Goal: Information Seeking & Learning: Learn about a topic

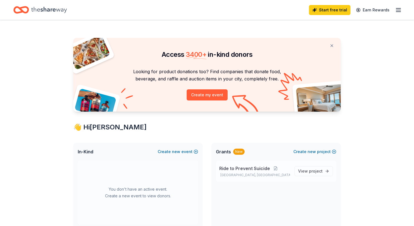
click at [226, 167] on span "Ride to Prevent Suicide" at bounding box center [244, 168] width 51 height 7
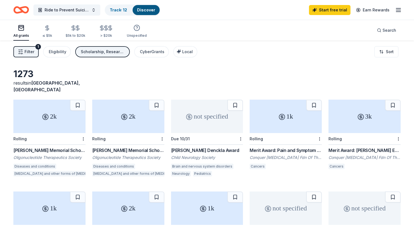
click at [28, 50] on span "Filter" at bounding box center [29, 51] width 10 height 7
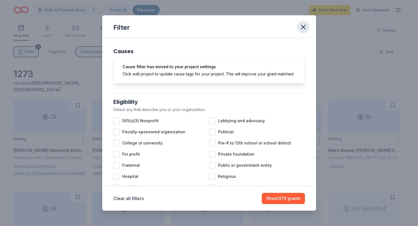
click at [302, 28] on icon "button" at bounding box center [303, 27] width 4 height 4
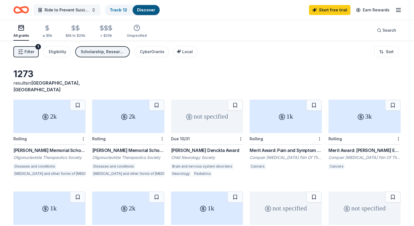
click at [83, 9] on span "Ride to Prevent Suicide" at bounding box center [67, 10] width 45 height 7
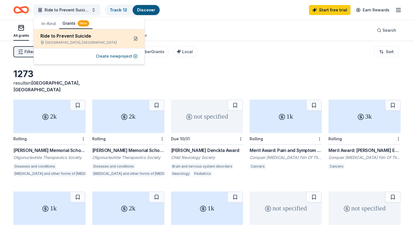
click at [136, 38] on button at bounding box center [135, 38] width 9 height 9
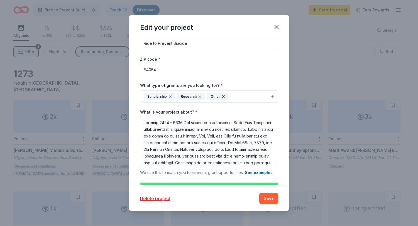
scroll to position [9, 0]
click at [269, 96] on button "Scholarship Research Other" at bounding box center [209, 96] width 138 height 12
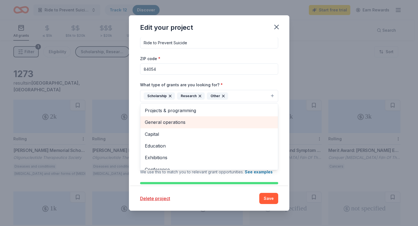
click at [190, 121] on span "General operations" at bounding box center [209, 122] width 129 height 7
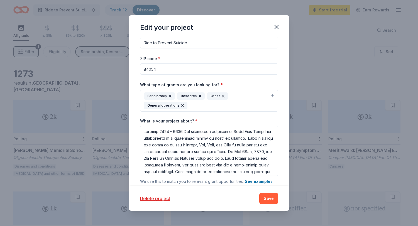
click at [266, 95] on button "Scholarship Research Other General operations" at bounding box center [209, 101] width 138 height 22
click at [269, 95] on button "Scholarship Research Other General operations" at bounding box center [209, 101] width 138 height 22
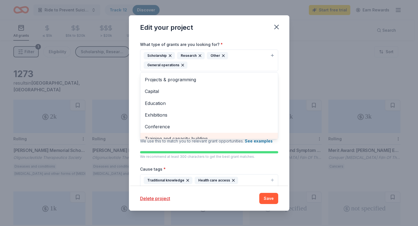
scroll to position [13, 0]
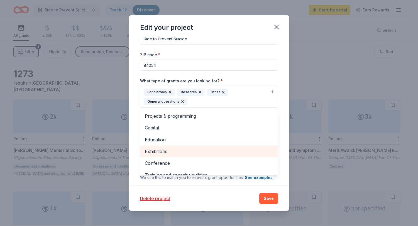
click at [223, 147] on div "Exhibitions" at bounding box center [208, 152] width 137 height 12
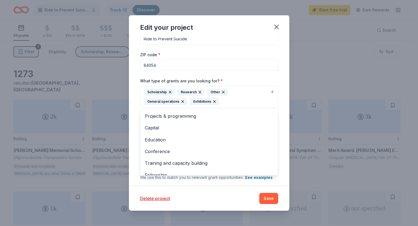
click at [199, 92] on icon "button" at bounding box center [200, 92] width 4 height 4
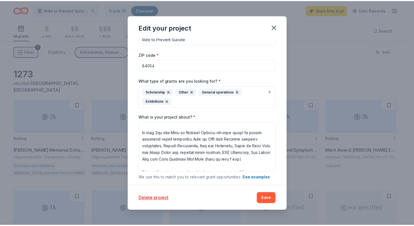
scroll to position [59, 0]
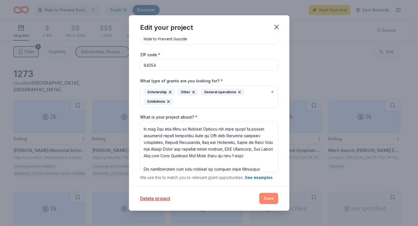
click at [266, 196] on button "Save" at bounding box center [268, 198] width 19 height 11
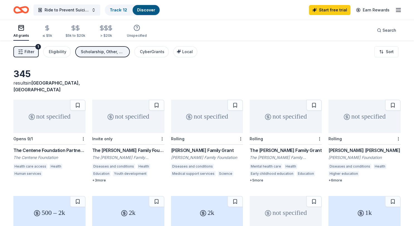
scroll to position [30, 0]
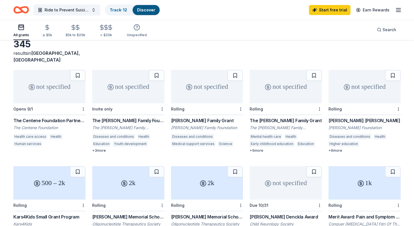
click at [276, 78] on div "not specified" at bounding box center [285, 86] width 72 height 33
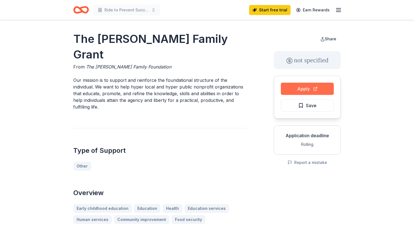
click at [315, 86] on button "Apply" at bounding box center [307, 89] width 53 height 12
